Goal: Find specific page/section: Find specific page/section

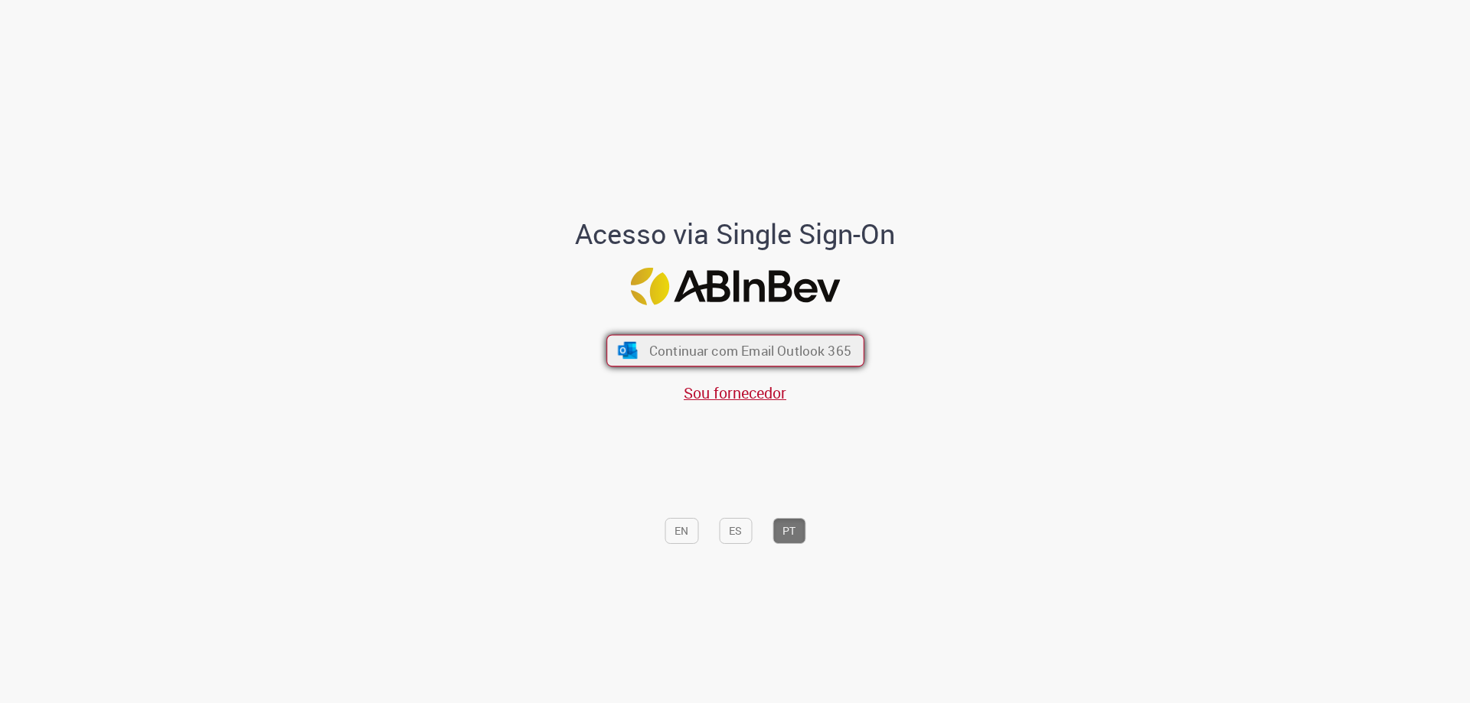
click at [617, 341] on button "Continuar com Email Outlook 365" at bounding box center [735, 351] width 258 height 32
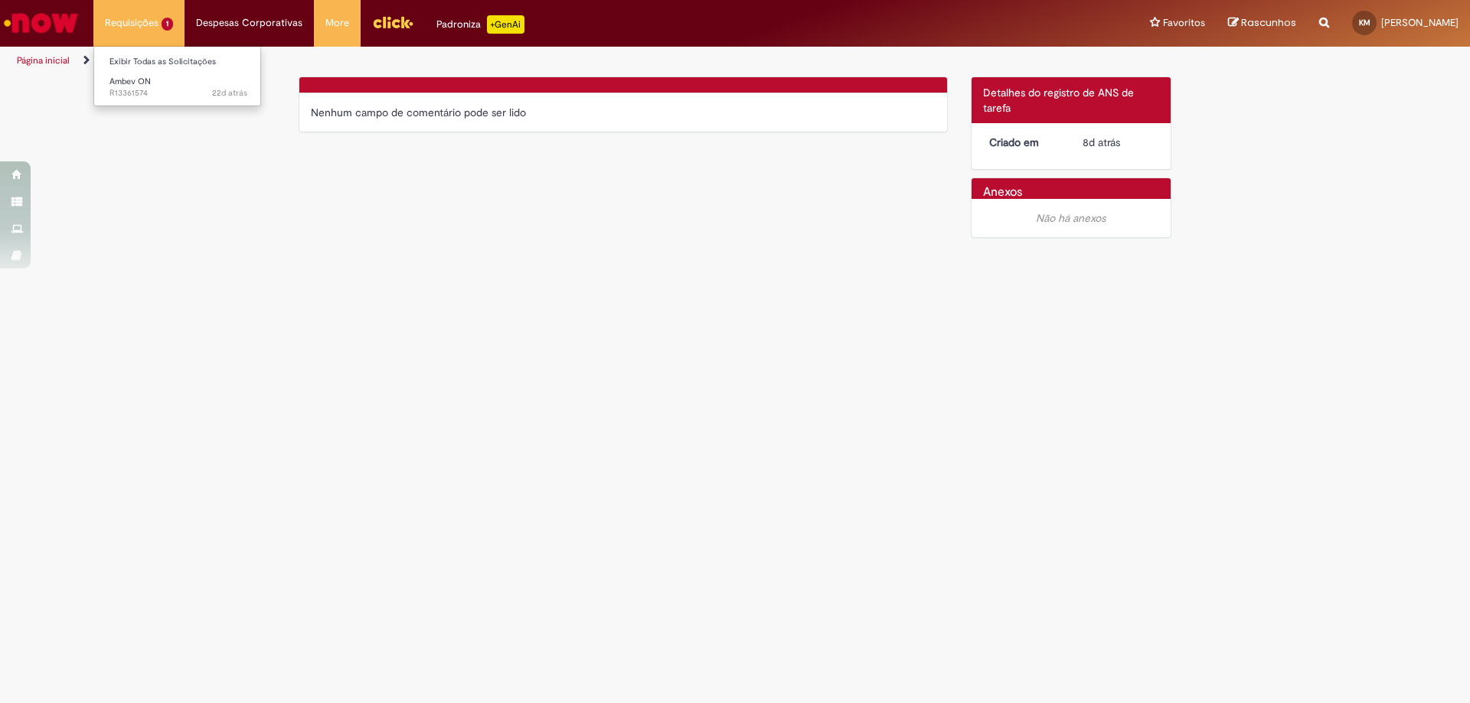
click at [133, 22] on li "Requisições 1 Exibir Todas as Solicitações Ambev ON 22d atrás 22 dias atrás R13…" at bounding box center [138, 23] width 91 height 46
click at [532, 250] on main "Formulário de Atendimento Verificar Código de Barras Nenhum campo de comentário…" at bounding box center [735, 390] width 1470 height 628
click at [137, 77] on span "Ambev ON" at bounding box center [129, 81] width 41 height 11
